Goal: Browse casually: Explore the website without a specific task or goal

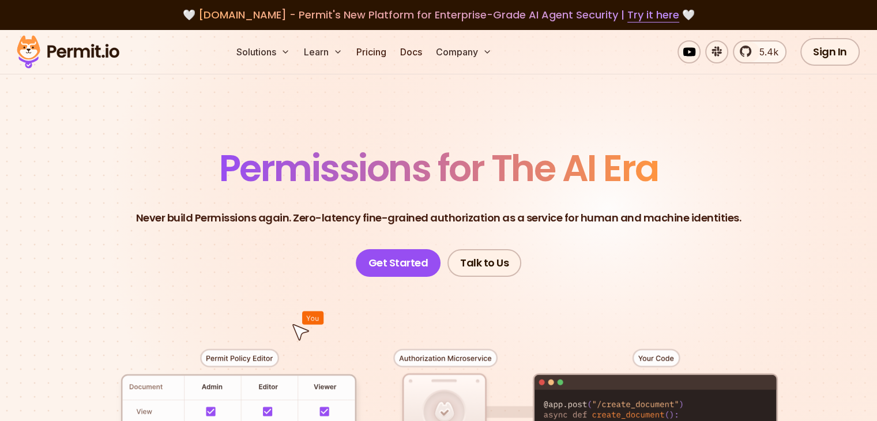
drag, startPoint x: 727, startPoint y: 144, endPoint x: 633, endPoint y: 414, distance: 285.8
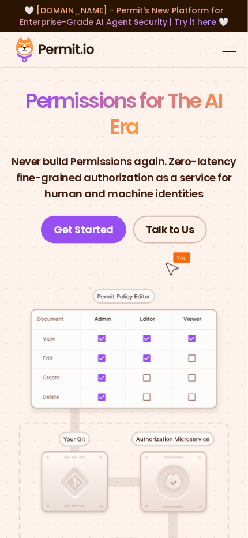
click at [231, 51] on div "open menu" at bounding box center [230, 51] width 14 height 1
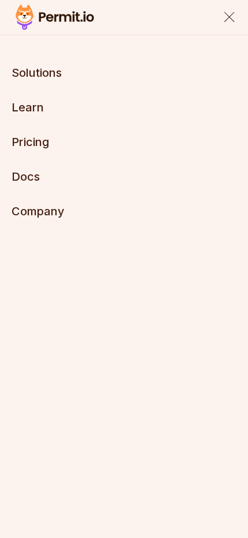
click at [230, 17] on div "close menu" at bounding box center [229, 17] width 10 height 10
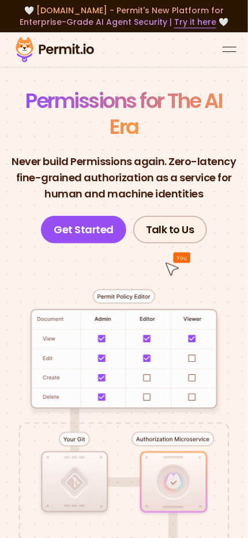
click at [231, 47] on div "open menu" at bounding box center [230, 47] width 14 height 1
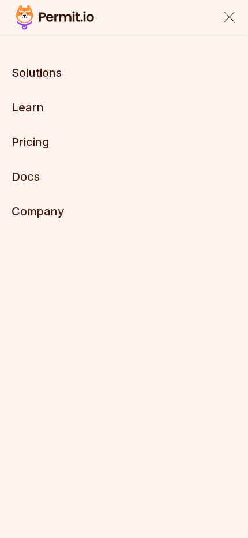
click at [230, 17] on div "close menu" at bounding box center [229, 17] width 10 height 10
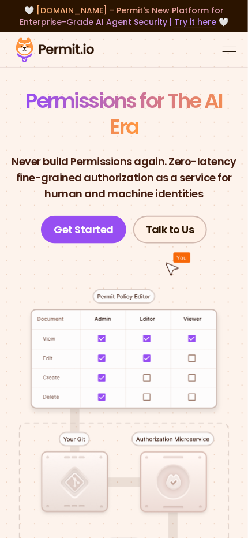
click at [230, 47] on div "open menu" at bounding box center [230, 47] width 14 height 1
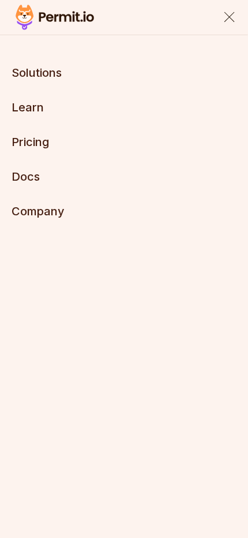
click at [230, 17] on div "close menu" at bounding box center [229, 17] width 10 height 10
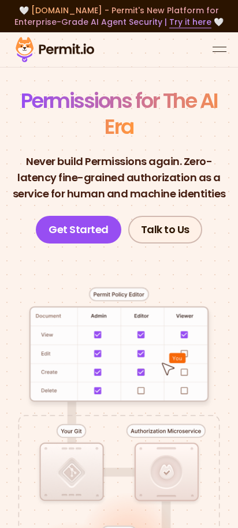
click at [57, 113] on span "Permissions for The AI Era" at bounding box center [119, 113] width 197 height 55
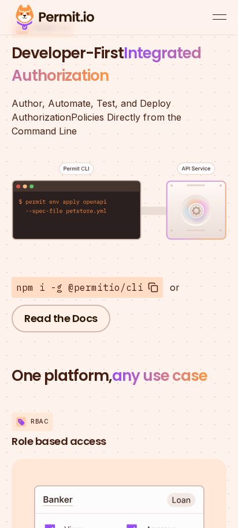
scroll to position [2249, 0]
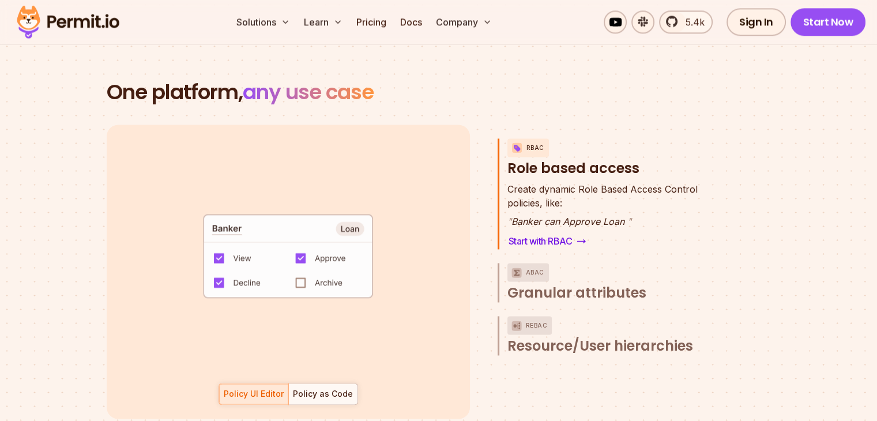
scroll to position [1733, 0]
